Goal: Task Accomplishment & Management: Use online tool/utility

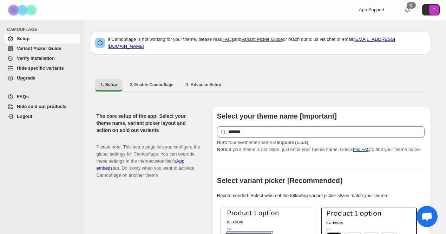
click at [42, 67] on span "Hide specific variants" at bounding box center [40, 67] width 47 height 5
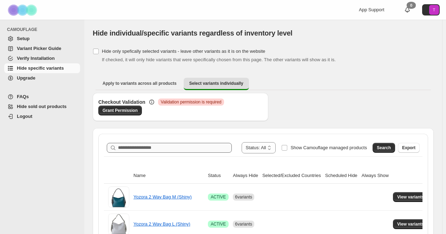
click at [152, 139] on div "**********" at bounding box center [263, 147] width 319 height 17
click at [153, 149] on input "Search product name" at bounding box center [175, 148] width 114 height 10
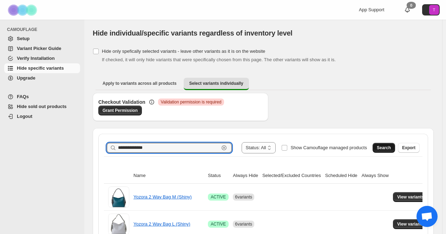
type input "**********"
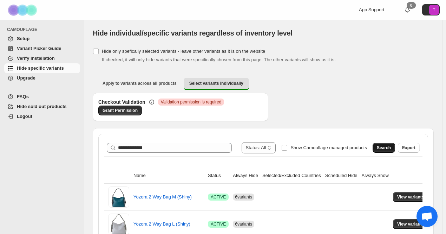
click at [389, 147] on span "Search" at bounding box center [384, 148] width 14 height 6
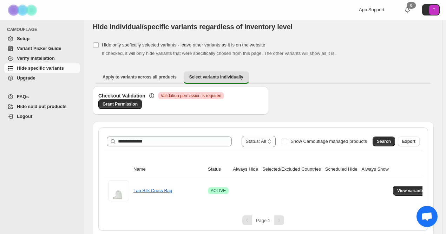
scroll to position [8, 0]
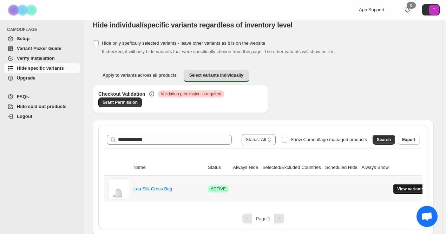
click at [397, 186] on span "View variants" at bounding box center [410, 189] width 27 height 6
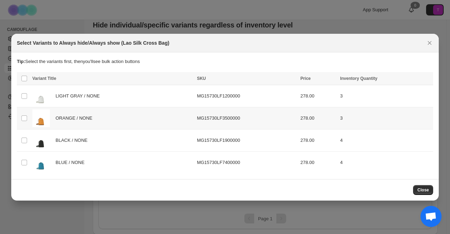
click at [27, 116] on td "Select product variant" at bounding box center [23, 118] width 13 height 22
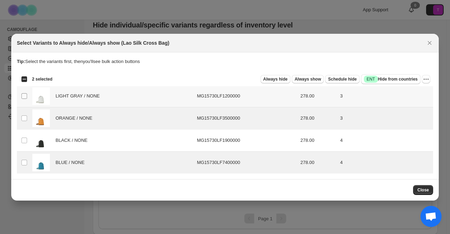
click at [27, 95] on span ":r7:" at bounding box center [24, 96] width 6 height 6
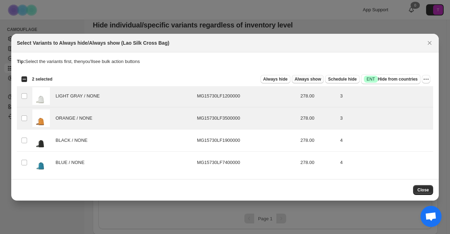
click at [317, 80] on span "Always show" at bounding box center [307, 79] width 26 height 6
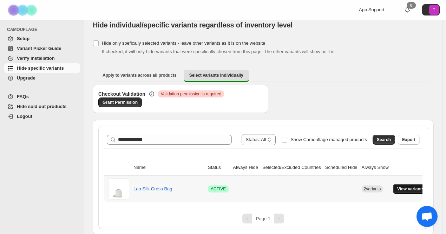
click at [412, 187] on span "View variants" at bounding box center [410, 189] width 27 height 6
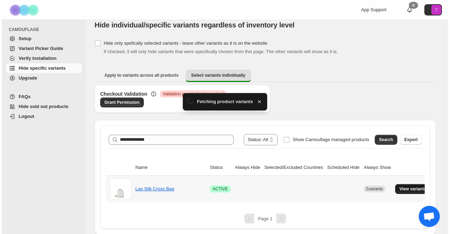
scroll to position [0, 0]
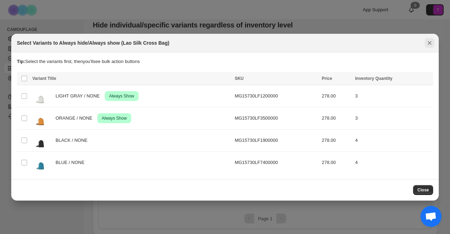
click at [427, 43] on icon "Close" at bounding box center [429, 42] width 7 height 7
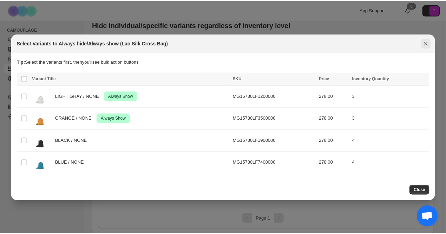
scroll to position [8, 0]
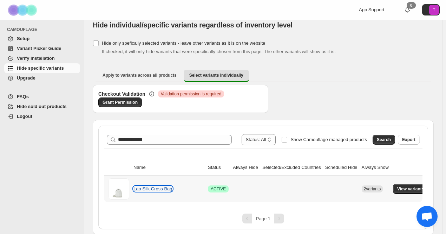
click at [159, 187] on link "Lao Silk Cross Bag" at bounding box center [152, 188] width 39 height 5
